Goal: Task Accomplishment & Management: Manage account settings

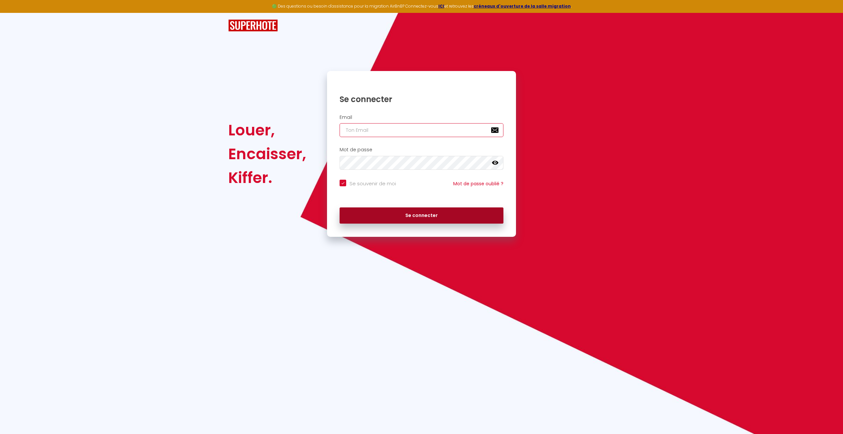
type input "[EMAIL_ADDRESS][DOMAIN_NAME]"
click at [443, 208] on button "Se connecter" at bounding box center [422, 215] width 164 height 17
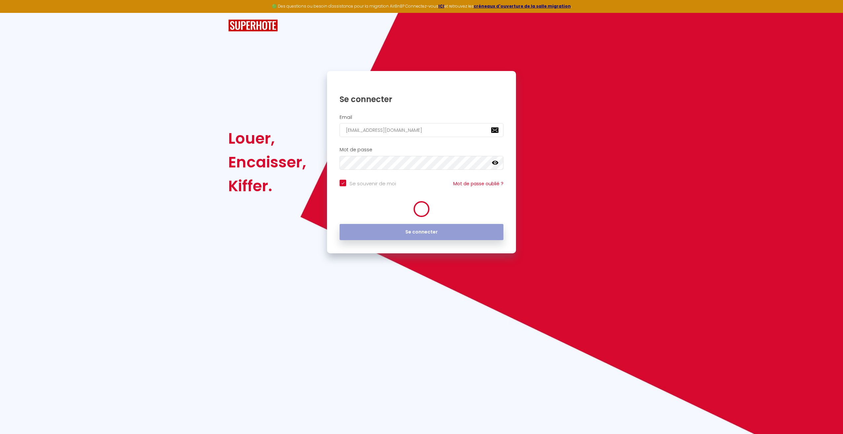
checkbox input "true"
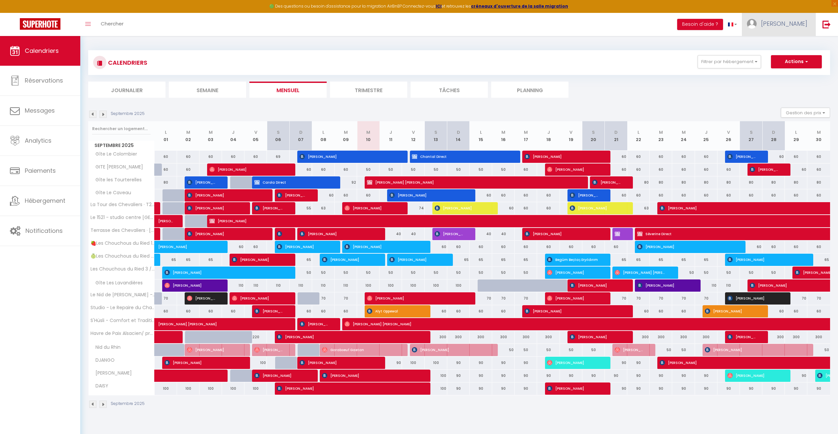
click at [788, 25] on link "[PERSON_NAME]" at bounding box center [779, 24] width 74 height 23
click at [786, 42] on link "Paramètres" at bounding box center [789, 45] width 49 height 11
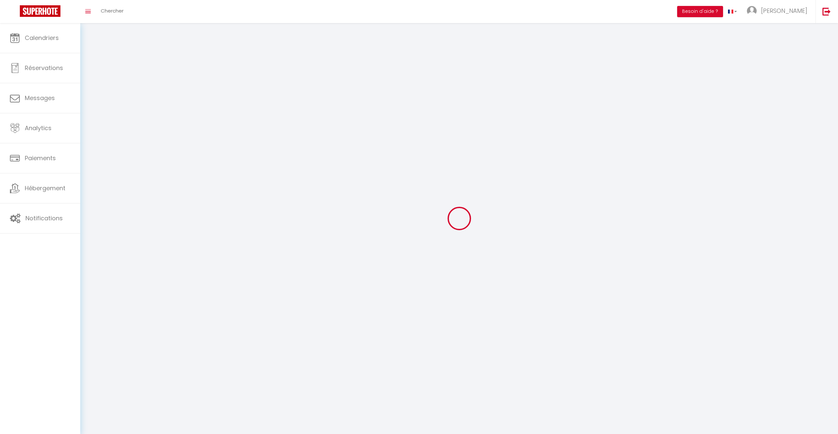
type input "[PERSON_NAME]"
type input "0662825789"
type input "[STREET_ADDRESS]"
type input "67600"
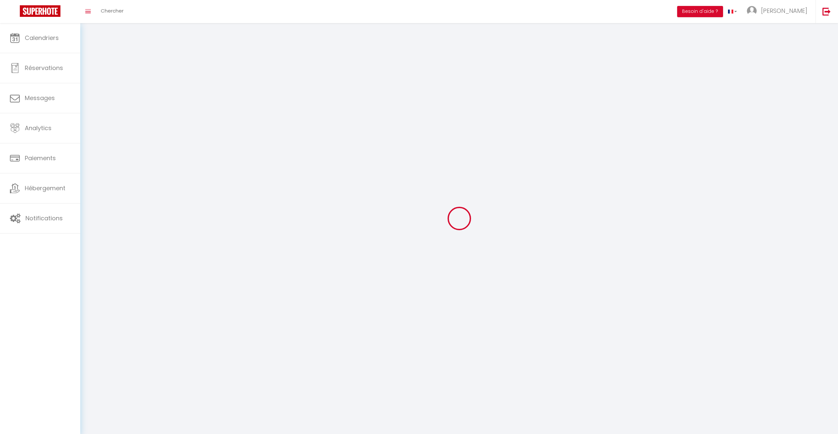
type input "Bindernheim"
type input "zPcxOnvPP6dqSBl2ggGZxvfcj"
type input "oIIBZue6UWuUm8Vg4nunAmpvq"
select select "28"
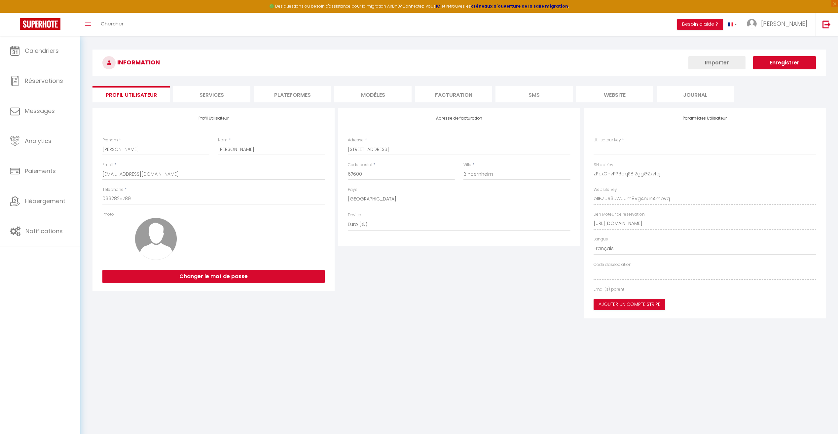
type input "zPcxOnvPP6dqSBl2ggGZxvfcj"
type input "oIIBZue6UWuUm8Vg4nunAmpvq"
type input "[URL][DOMAIN_NAME]"
select select "fr"
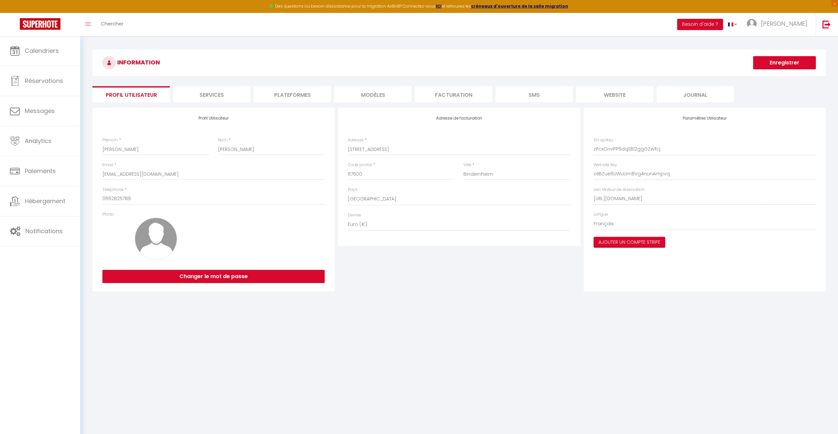
click at [321, 91] on li "Plateformes" at bounding box center [292, 94] width 77 height 16
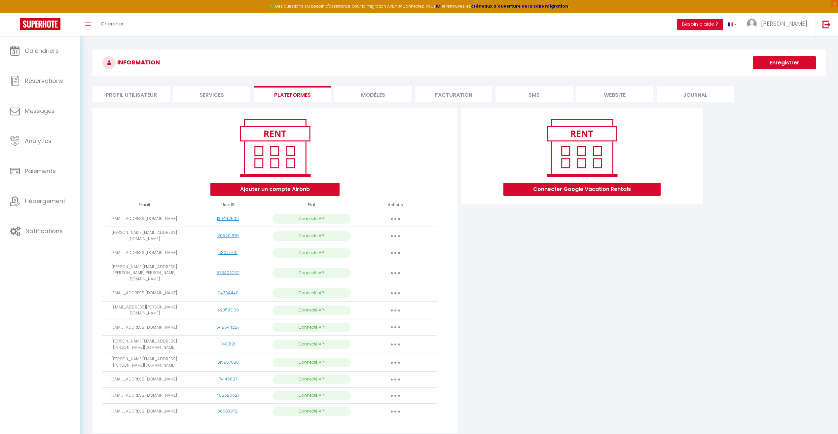
click at [399, 249] on button "button" at bounding box center [395, 253] width 18 height 11
click at [384, 266] on link "Importer les appartements" at bounding box center [366, 268] width 73 height 11
select select "64945"
select select "64946"
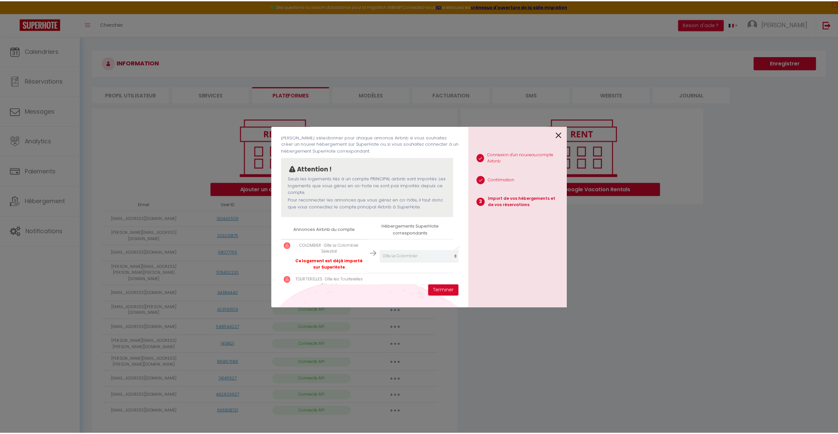
scroll to position [83, 0]
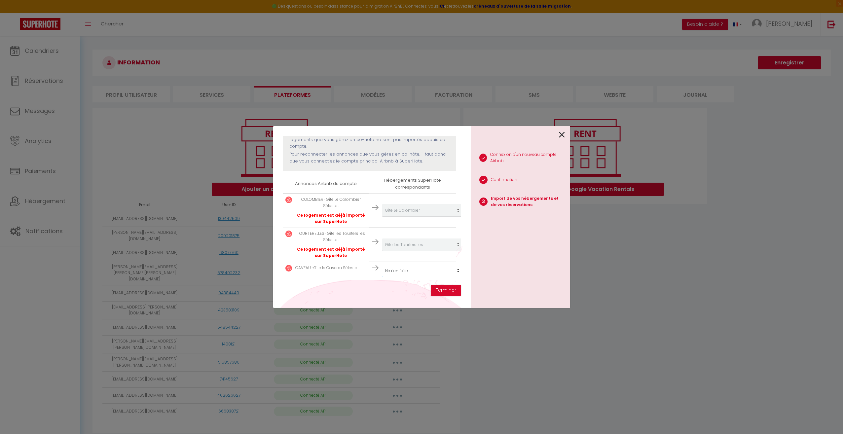
click at [411, 268] on select "Créer un nouvel hébergement Ne rien faire Gîte Le Colombier Gîte les Tourterell…" at bounding box center [422, 271] width 81 height 13
select select "64947"
click at [382, 265] on select "Créer un nouvel hébergement Ne rien faire Gîte Le Colombier Gîte les Tourterell…" at bounding box center [422, 271] width 81 height 13
click at [450, 292] on button "Terminer" at bounding box center [446, 290] width 30 height 11
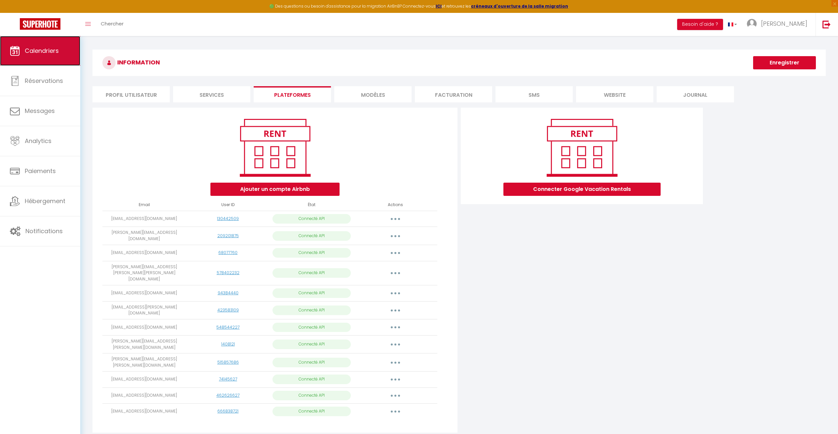
click at [35, 58] on link "Calendriers" at bounding box center [40, 51] width 80 height 30
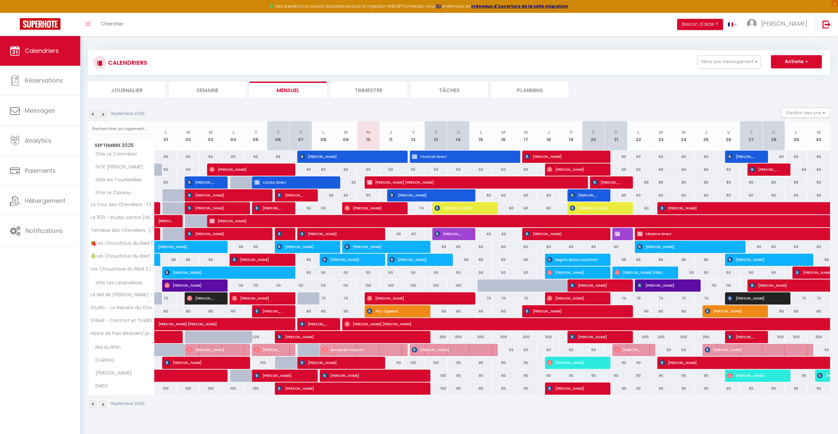
click at [104, 116] on img at bounding box center [102, 114] width 7 height 7
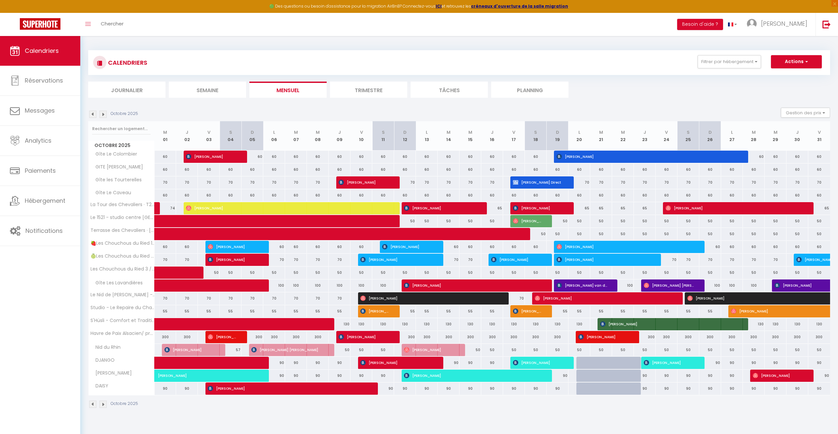
click at [104, 116] on img at bounding box center [102, 114] width 7 height 7
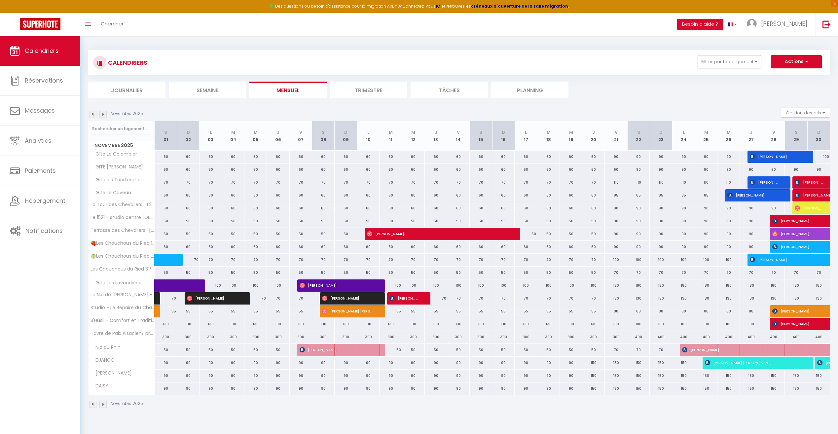
click at [104, 116] on img at bounding box center [102, 114] width 7 height 7
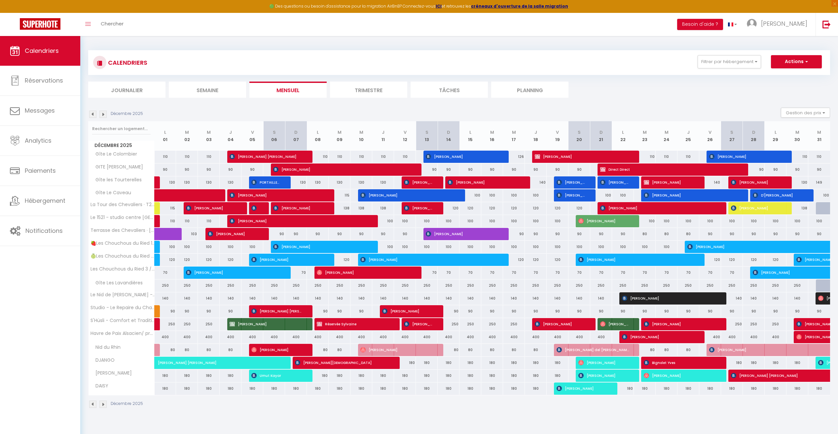
click at [104, 116] on img at bounding box center [102, 114] width 7 height 7
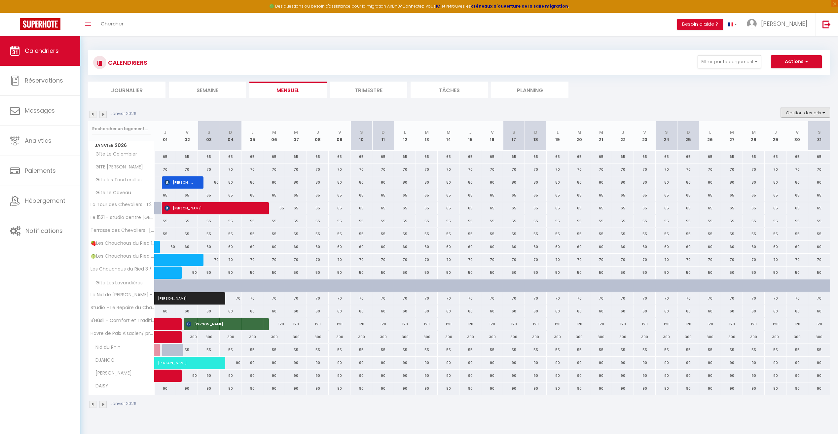
click at [792, 113] on button "Gestion des prix" at bounding box center [805, 113] width 49 height 10
click at [775, 130] on input "Nb Nuits minimum" at bounding box center [799, 133] width 59 height 7
checkbox input "true"
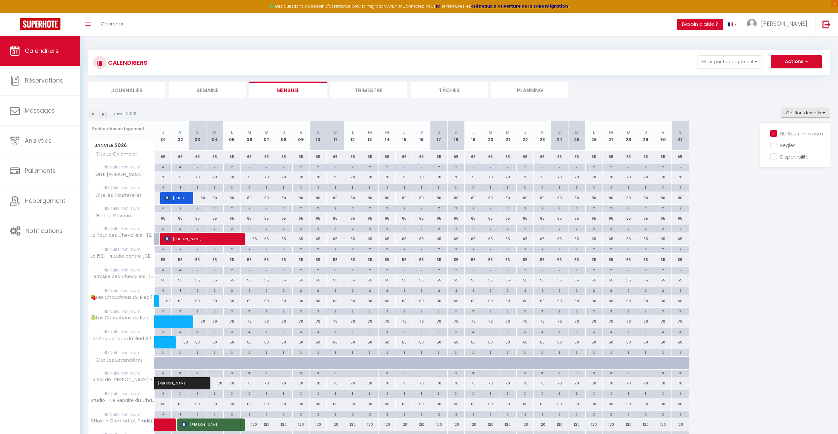
click at [738, 232] on div "Janvier 2026 J 01 V 02 S 03 D 04 L 05 M 06 M 07 J 08 V 09 S 10 D 11 L 12 M 13 M…" at bounding box center [459, 331] width 742 height 421
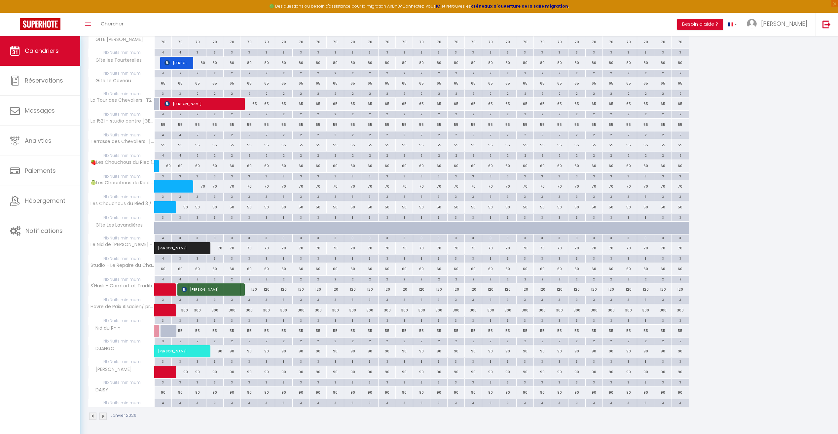
scroll to position [135, 0]
